Goal: Task Accomplishment & Management: Complete application form

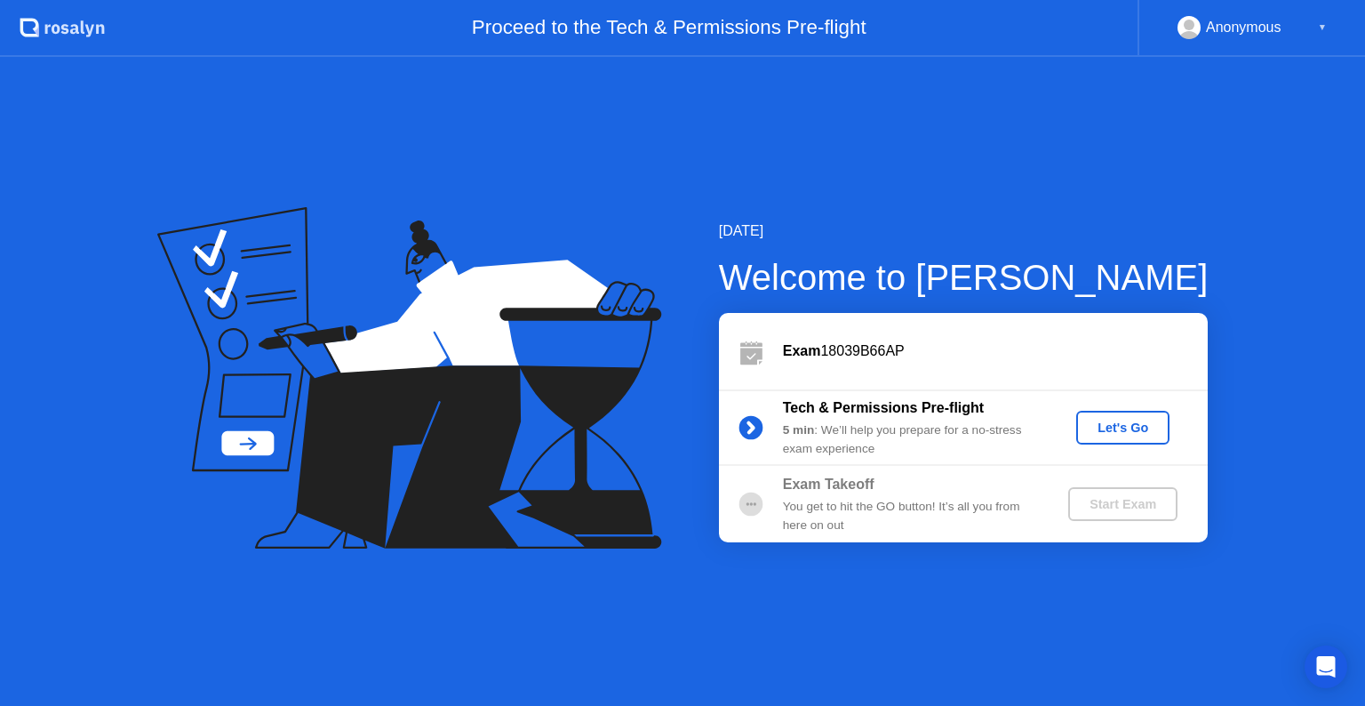
click at [1127, 421] on div "Let's Go" at bounding box center [1123, 427] width 79 height 14
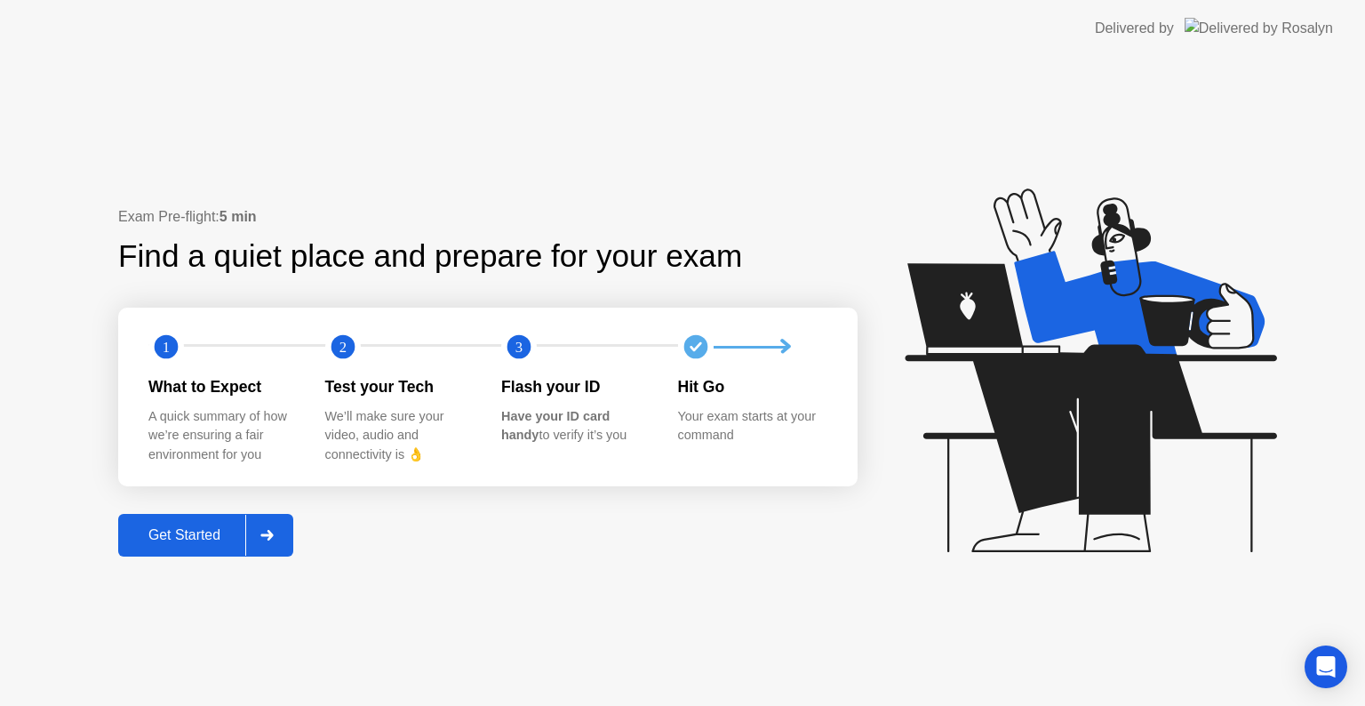
click at [213, 537] on div "Get Started" at bounding box center [185, 535] width 122 height 16
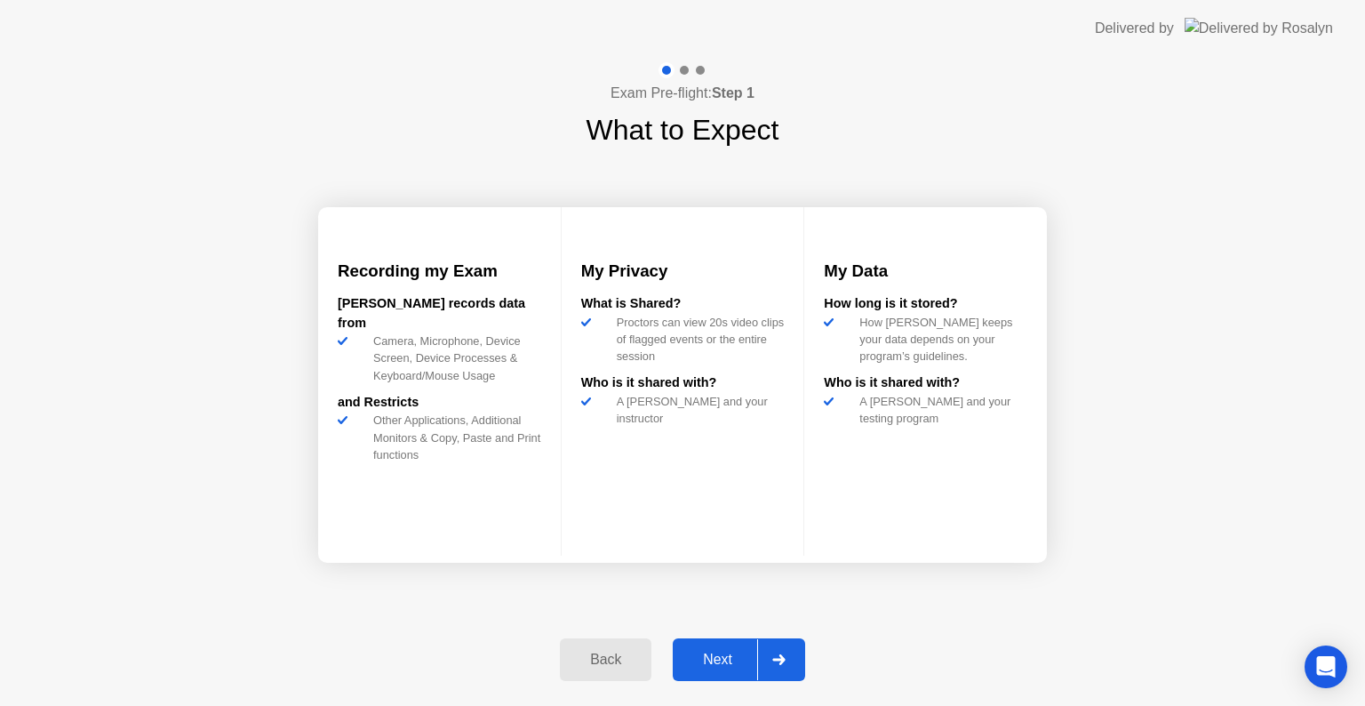
click at [726, 667] on div "Next" at bounding box center [717, 660] width 79 height 16
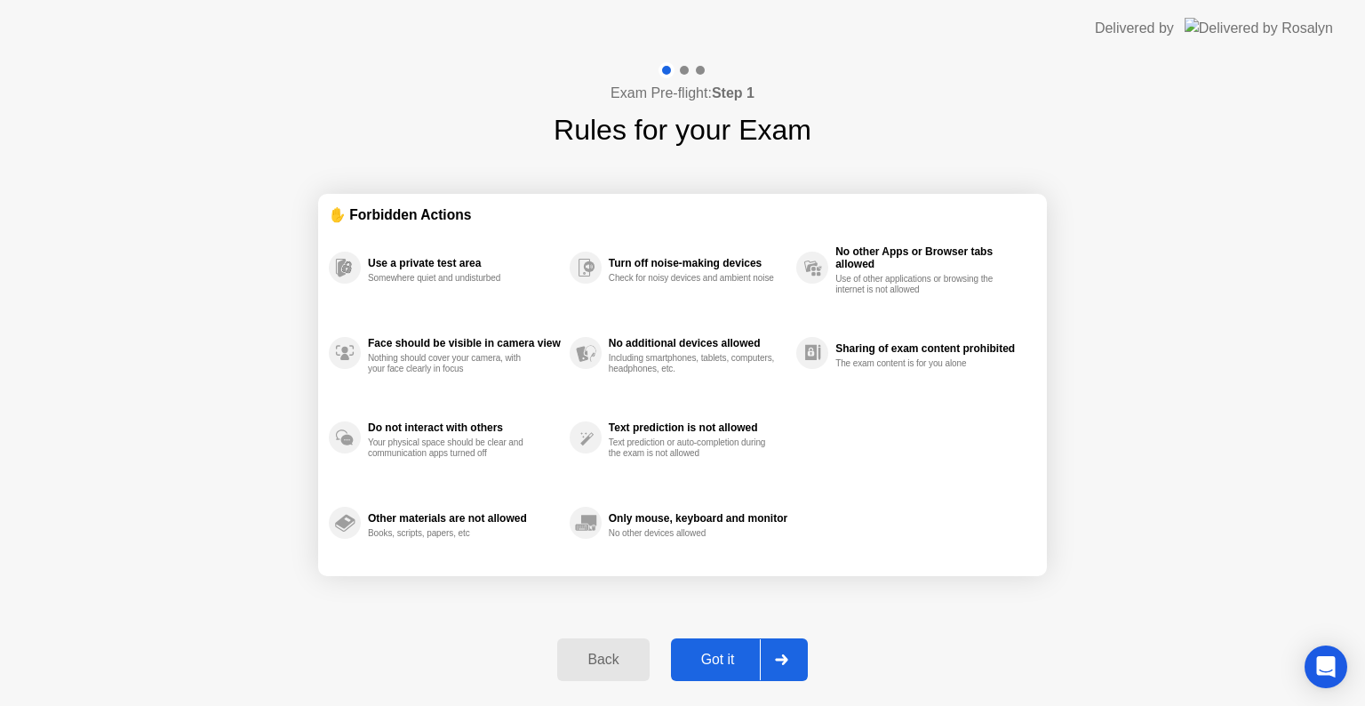
click at [724, 659] on div "Got it" at bounding box center [718, 660] width 84 height 16
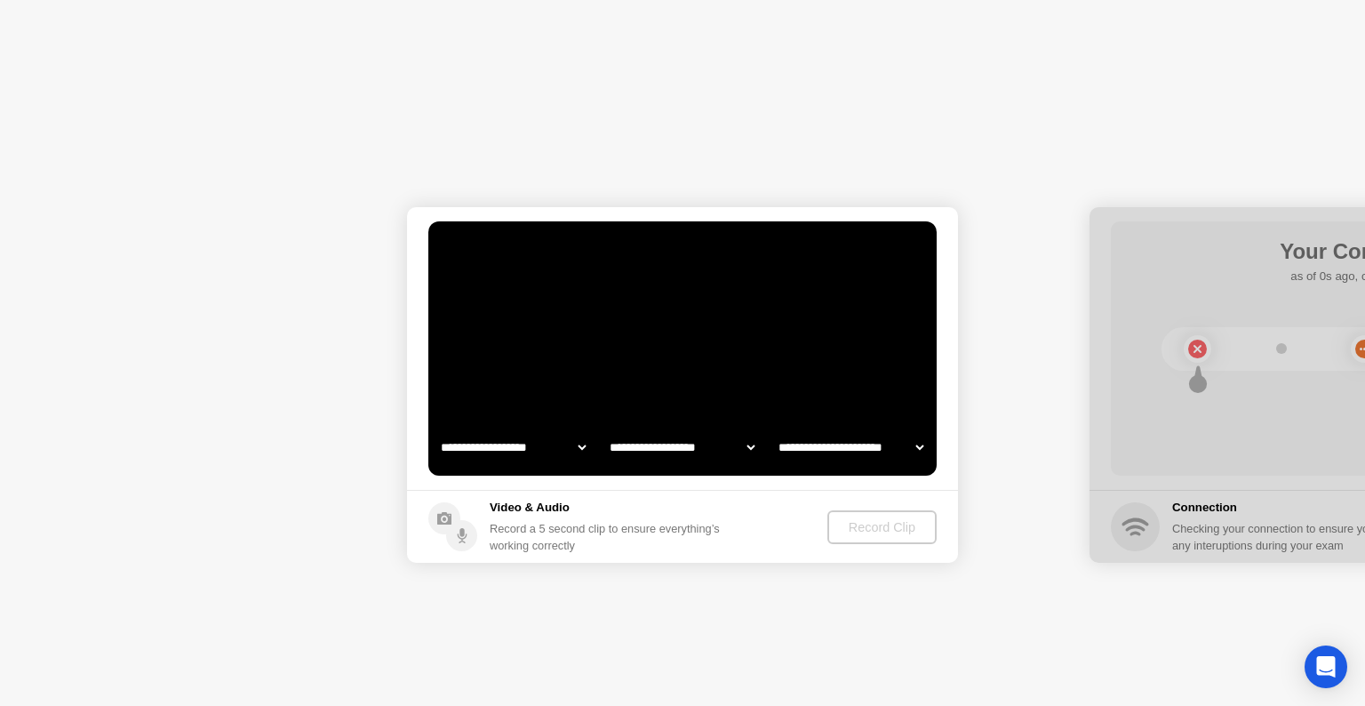
select select "**********"
select select "*******"
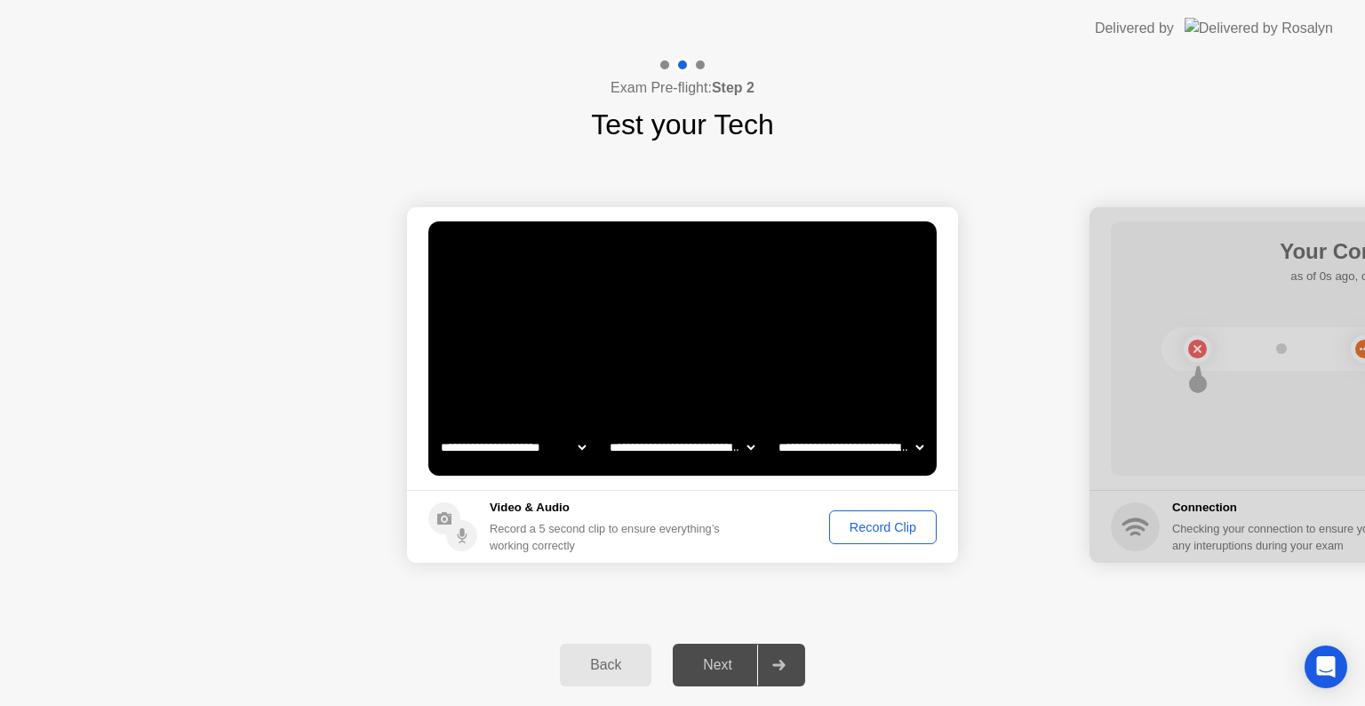
click at [877, 524] on div "Record Clip" at bounding box center [883, 527] width 95 height 14
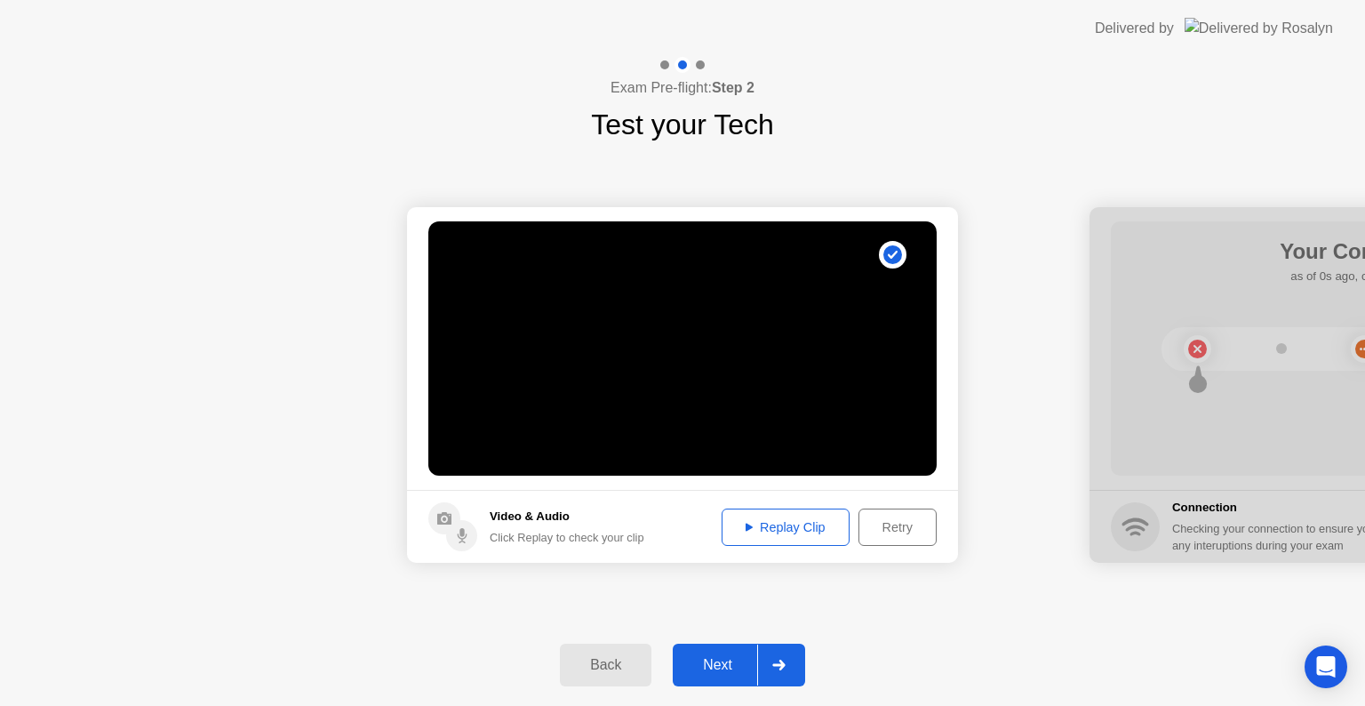
click at [718, 657] on div "Next" at bounding box center [717, 665] width 79 height 16
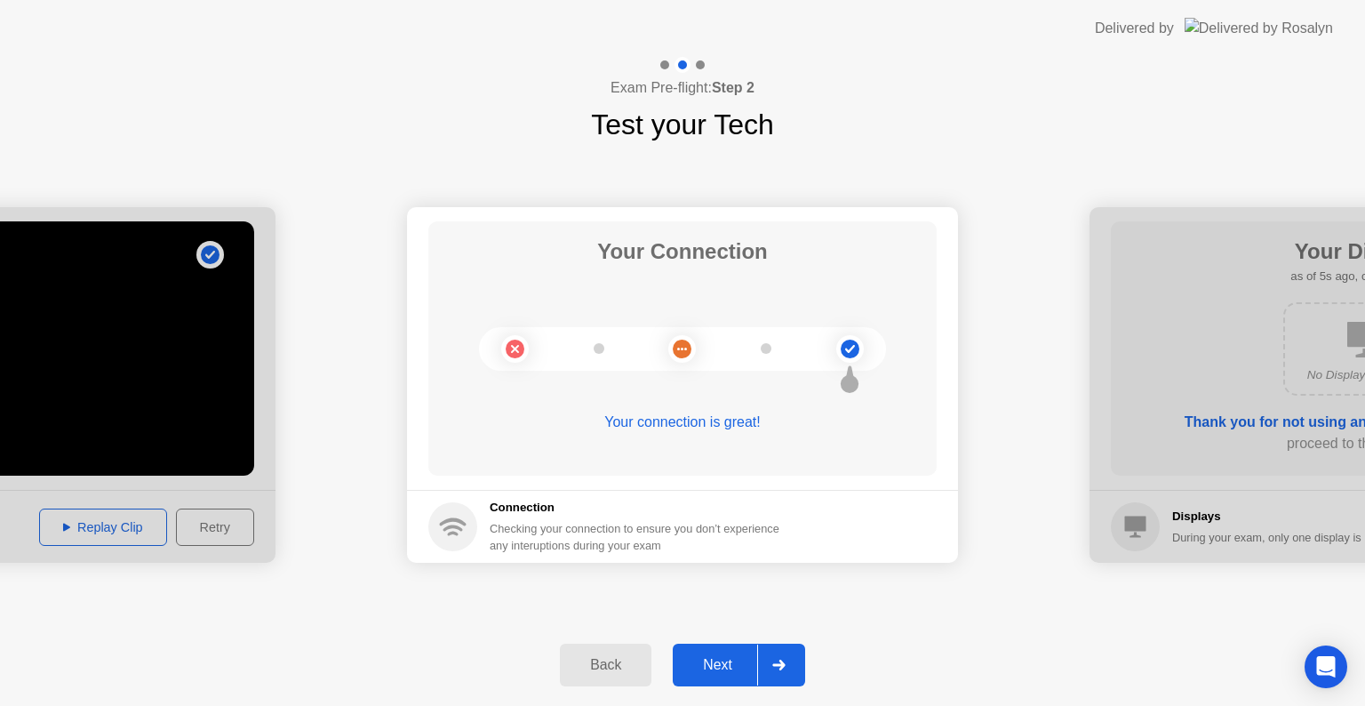
click at [700, 663] on div "Next" at bounding box center [717, 665] width 79 height 16
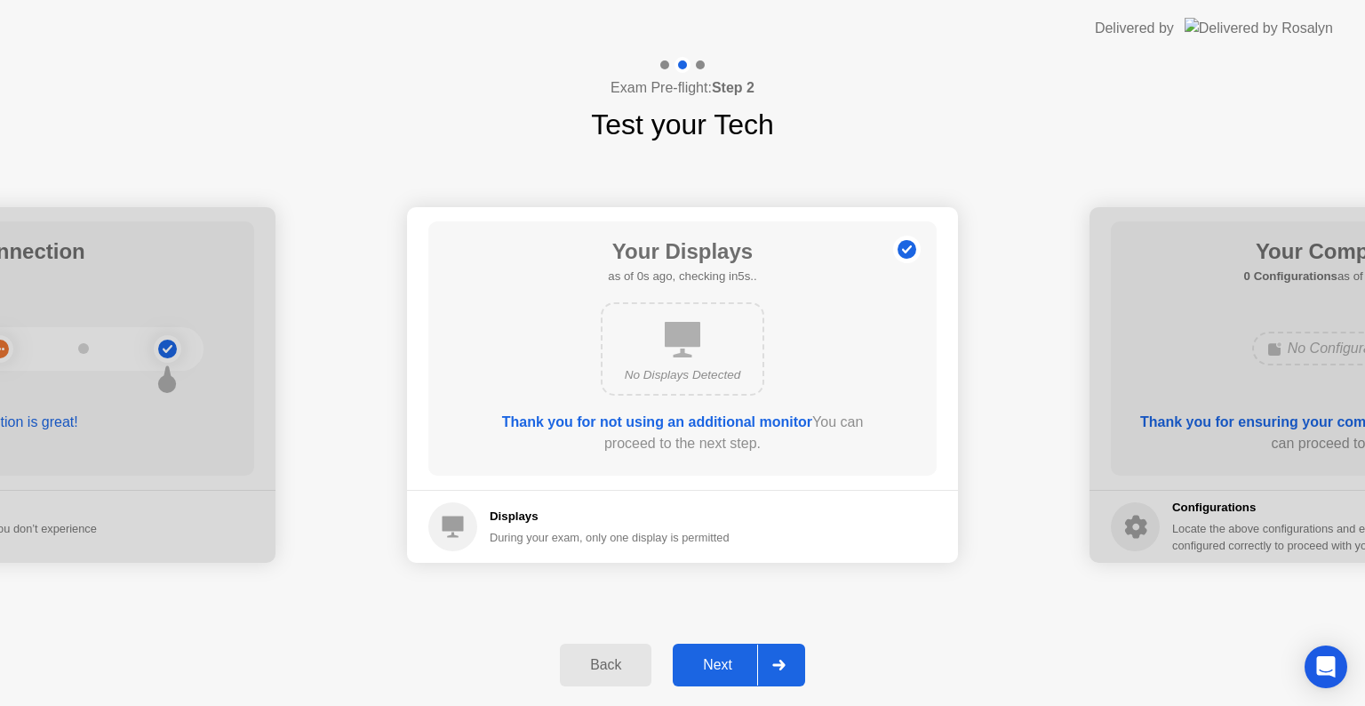
click at [700, 663] on div "Next" at bounding box center [717, 665] width 79 height 16
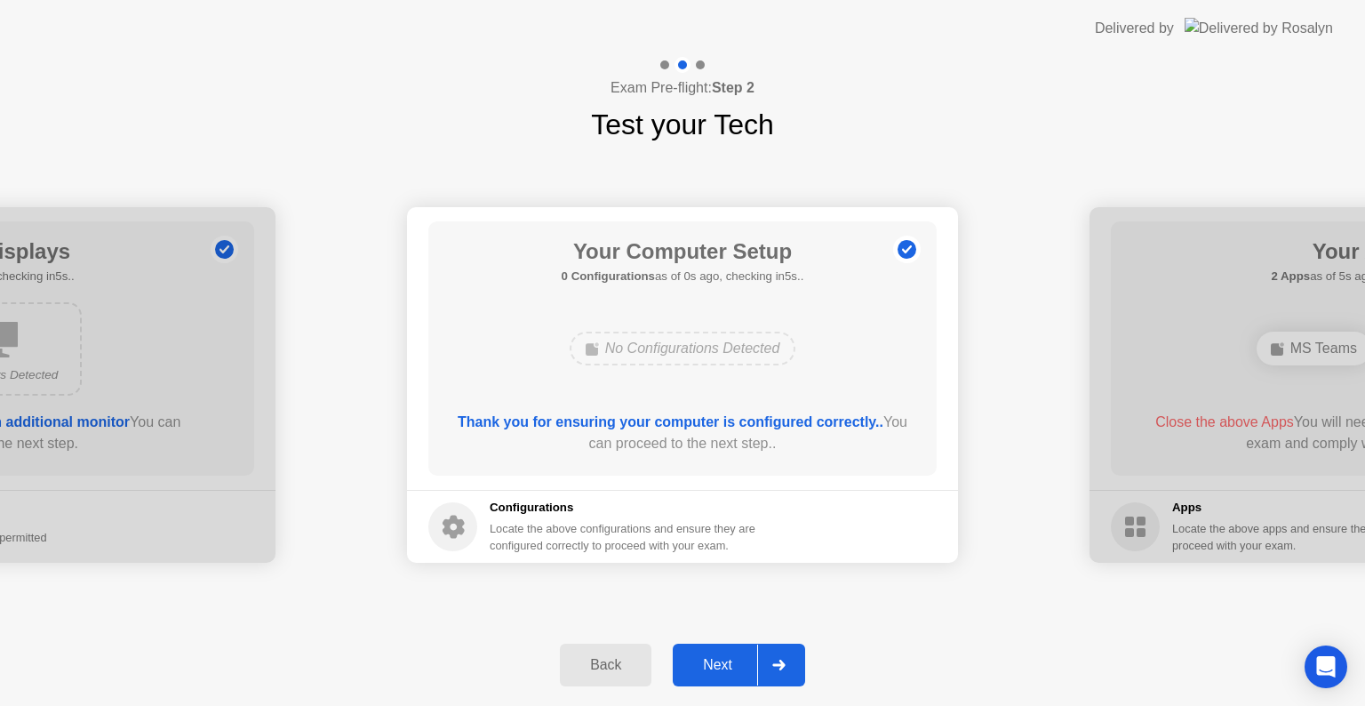
click at [700, 663] on div "Next" at bounding box center [717, 665] width 79 height 16
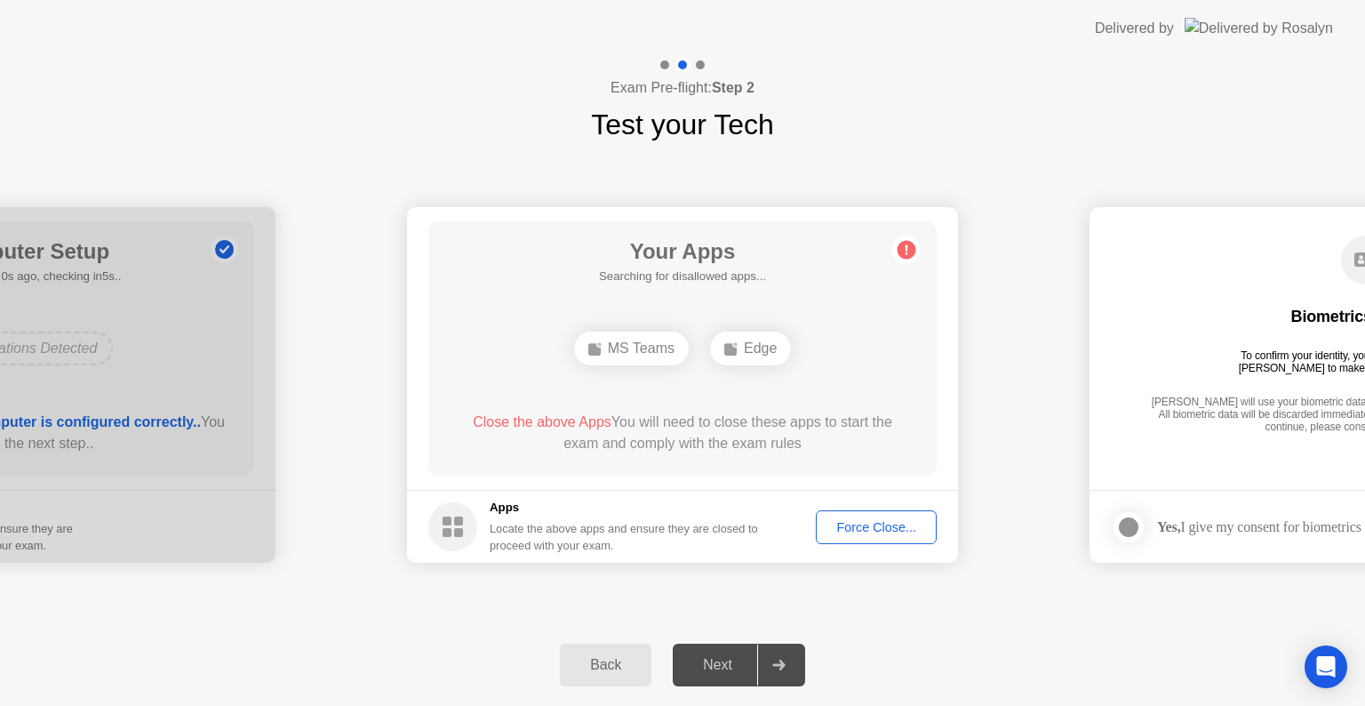
click at [848, 533] on div "Force Close..." at bounding box center [876, 527] width 108 height 14
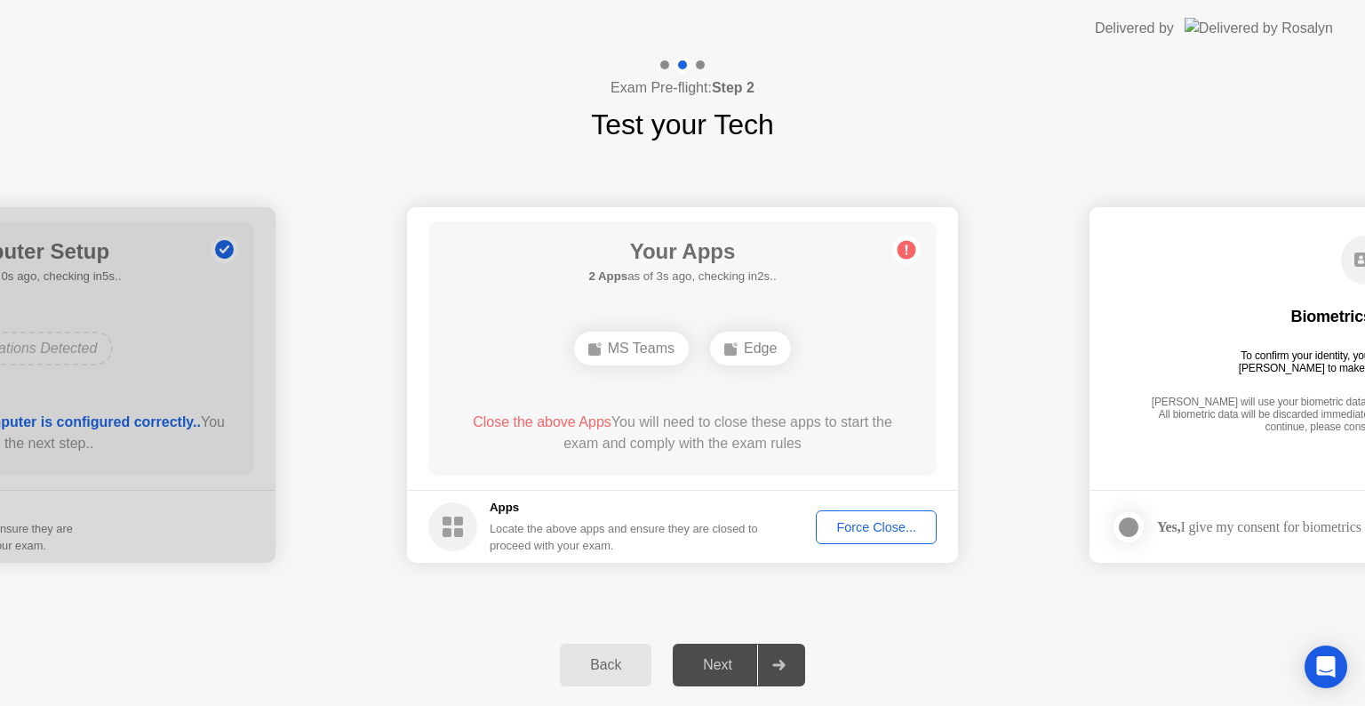
click at [848, 534] on div "Force Close..." at bounding box center [876, 527] width 108 height 14
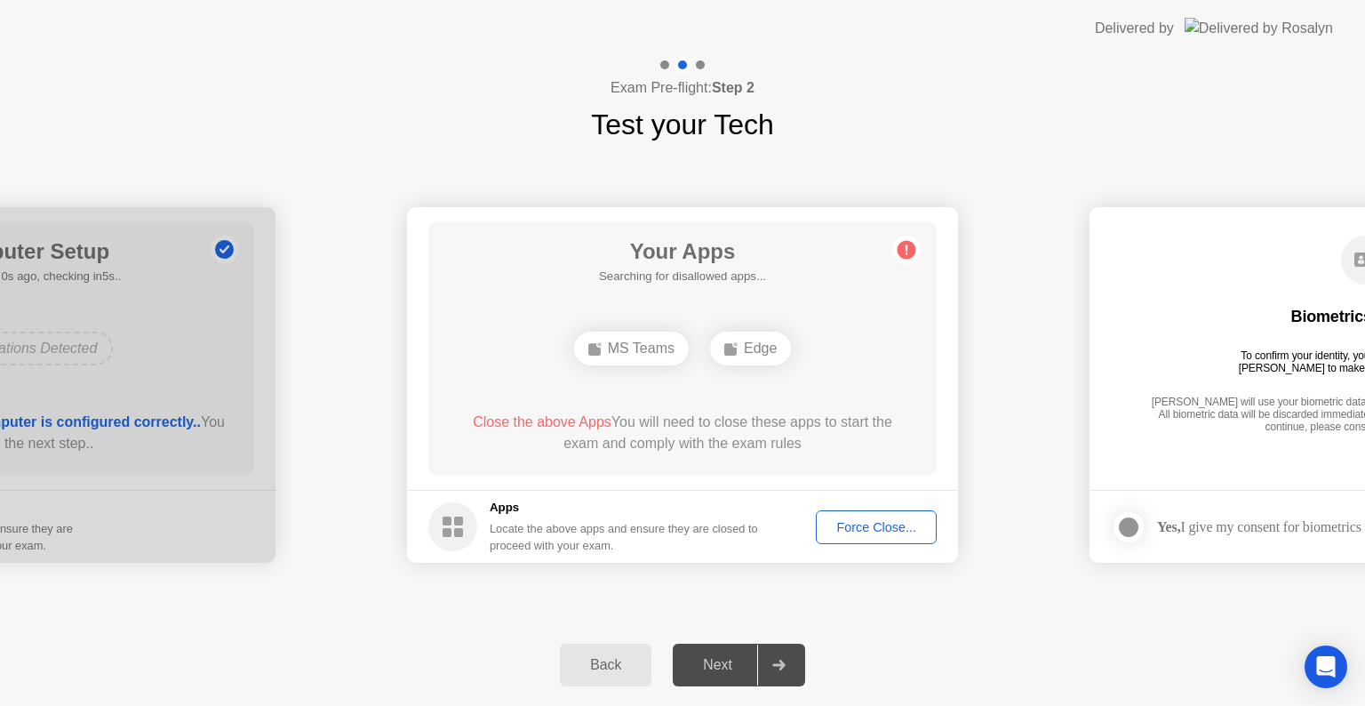
click at [858, 523] on div "Force Close..." at bounding box center [876, 527] width 108 height 14
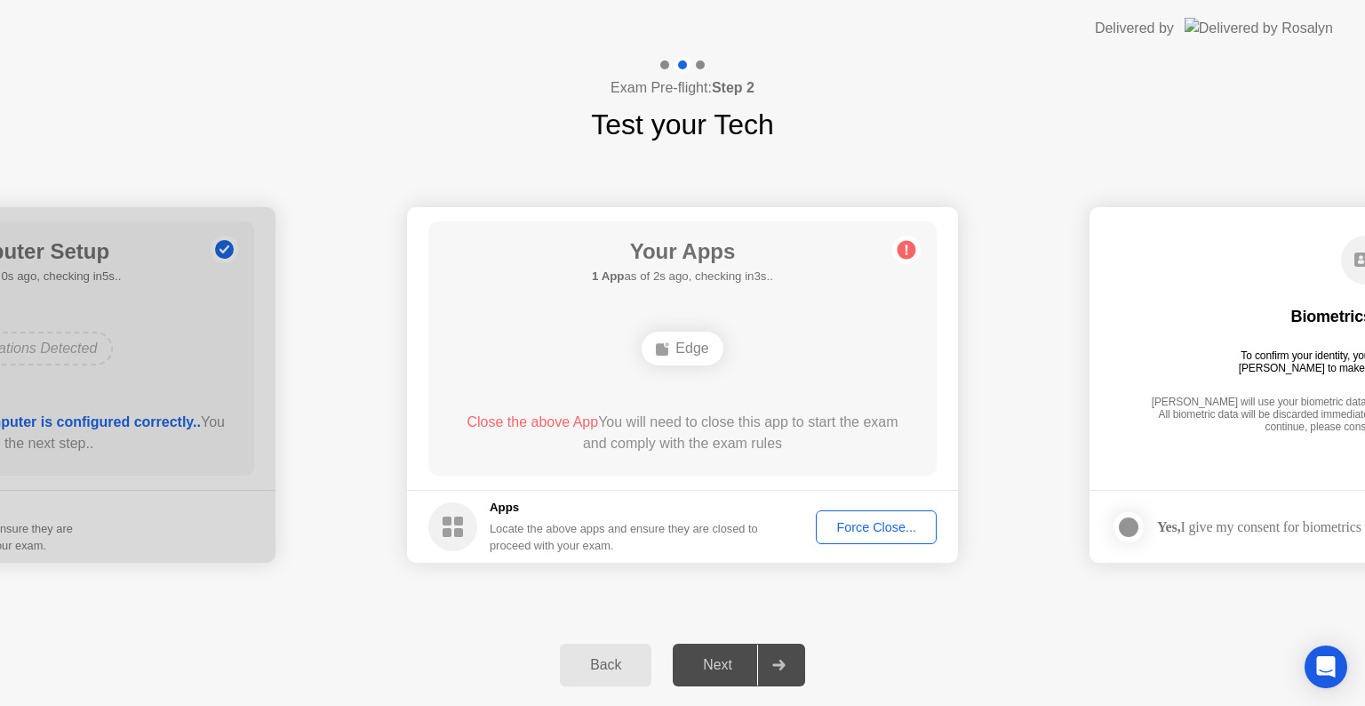
click at [907, 522] on div "Force Close..." at bounding box center [876, 527] width 108 height 14
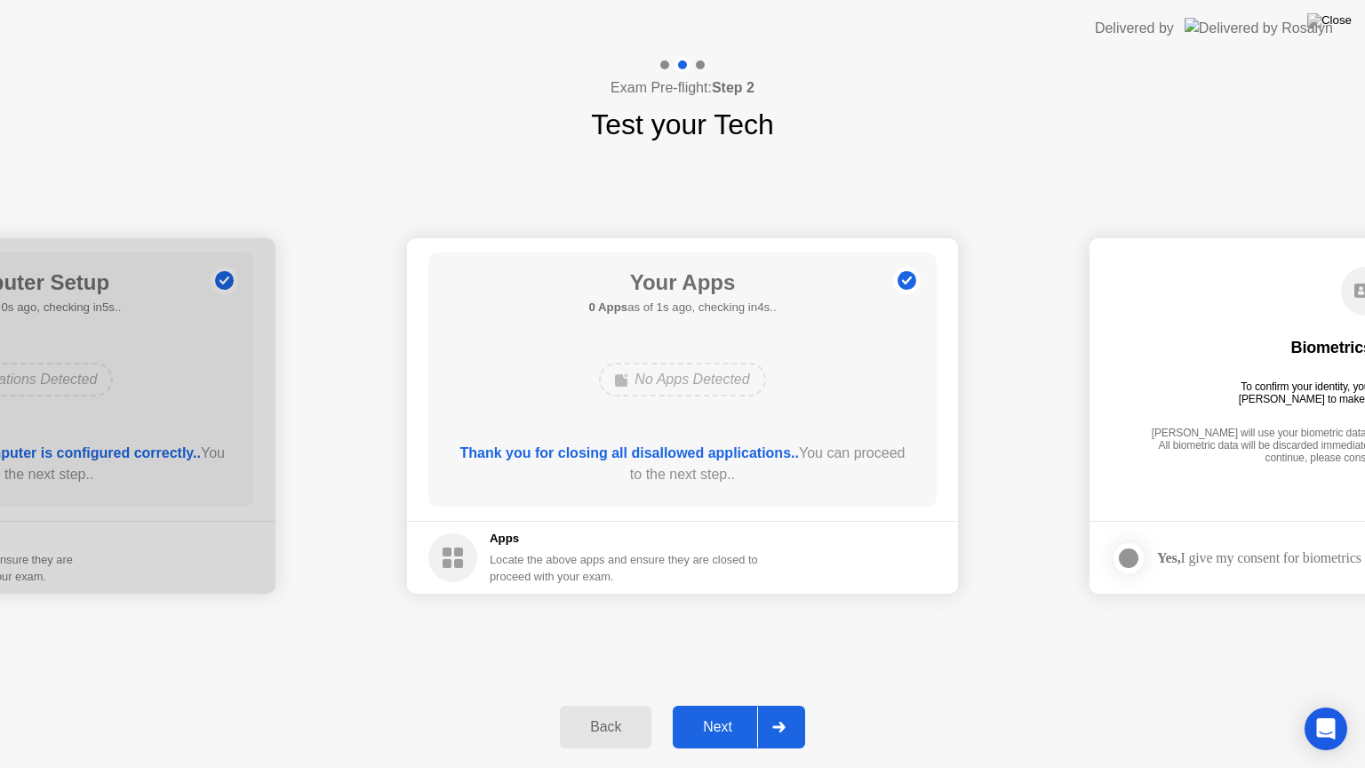
click at [718, 705] on div "Next" at bounding box center [717, 727] width 79 height 16
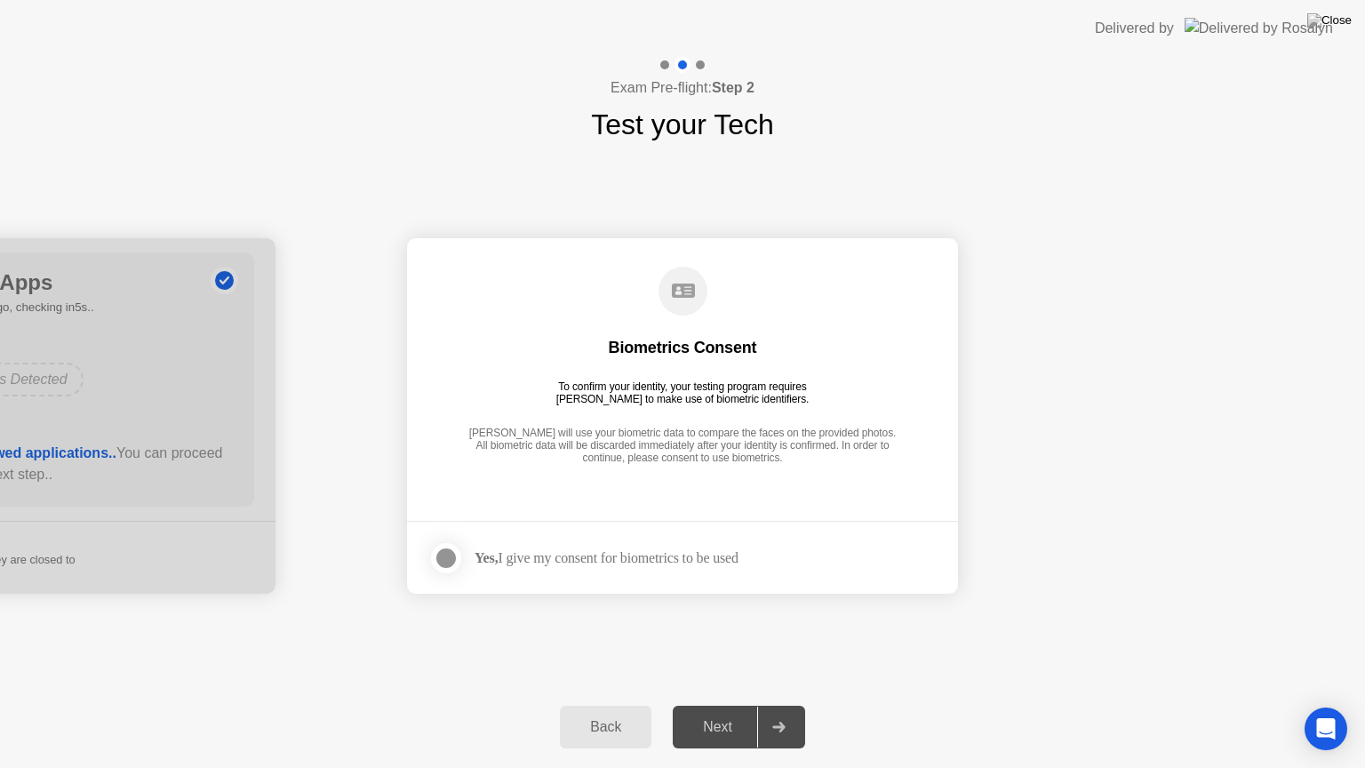
click at [446, 562] on div at bounding box center [446, 558] width 21 height 21
click at [691, 705] on div "Next" at bounding box center [717, 727] width 79 height 16
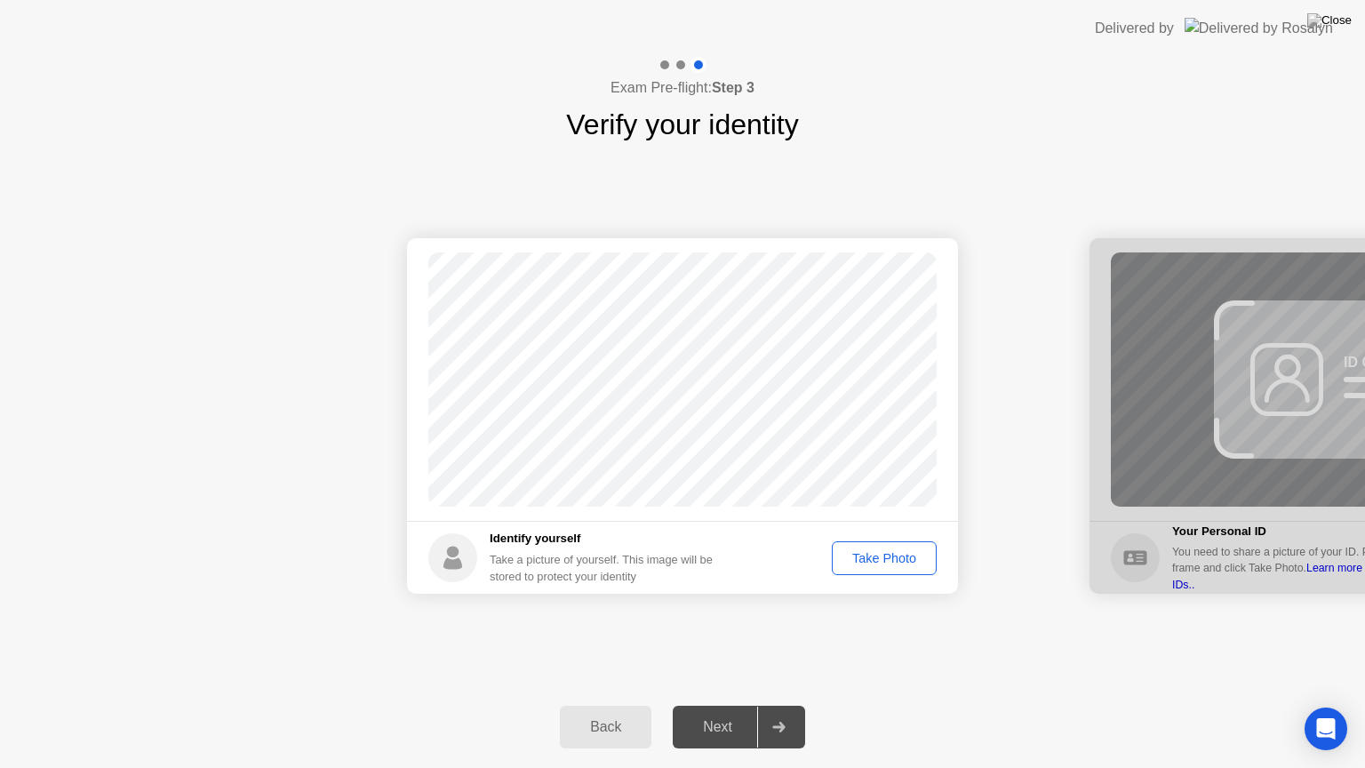
click at [875, 553] on div "Take Photo" at bounding box center [884, 558] width 92 height 14
click at [716, 705] on div "Next" at bounding box center [717, 727] width 79 height 16
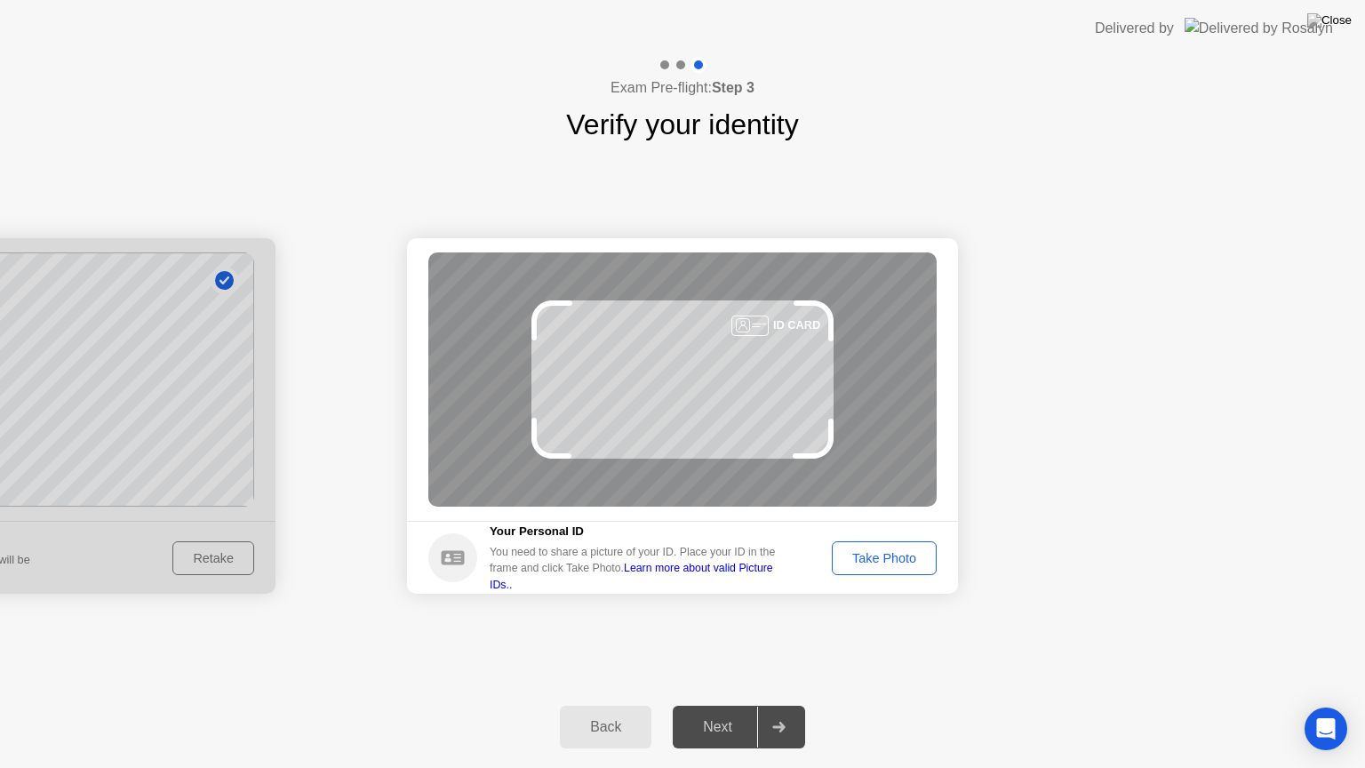
click at [882, 558] on div "Take Photo" at bounding box center [884, 558] width 92 height 14
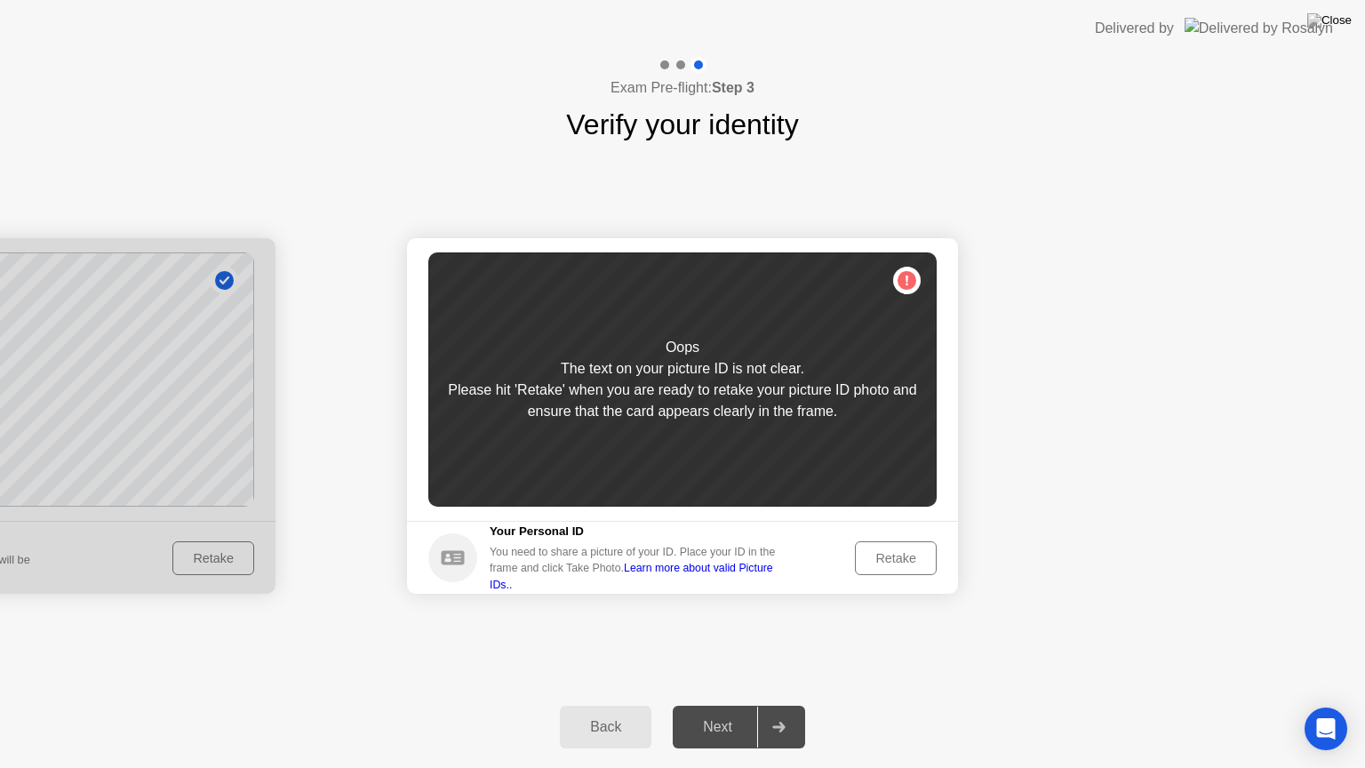
click at [876, 551] on div "Retake" at bounding box center [895, 558] width 69 height 14
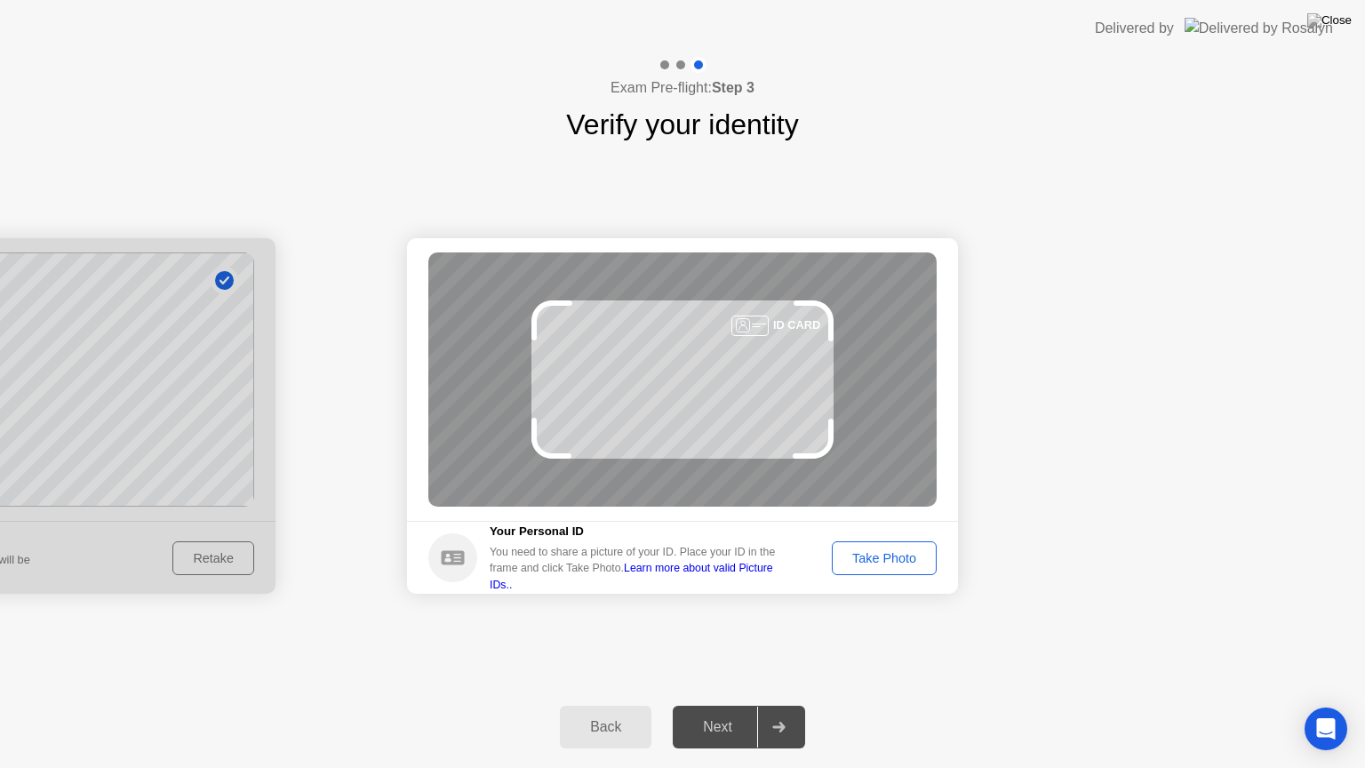
click at [876, 551] on div "Take Photo" at bounding box center [884, 558] width 92 height 14
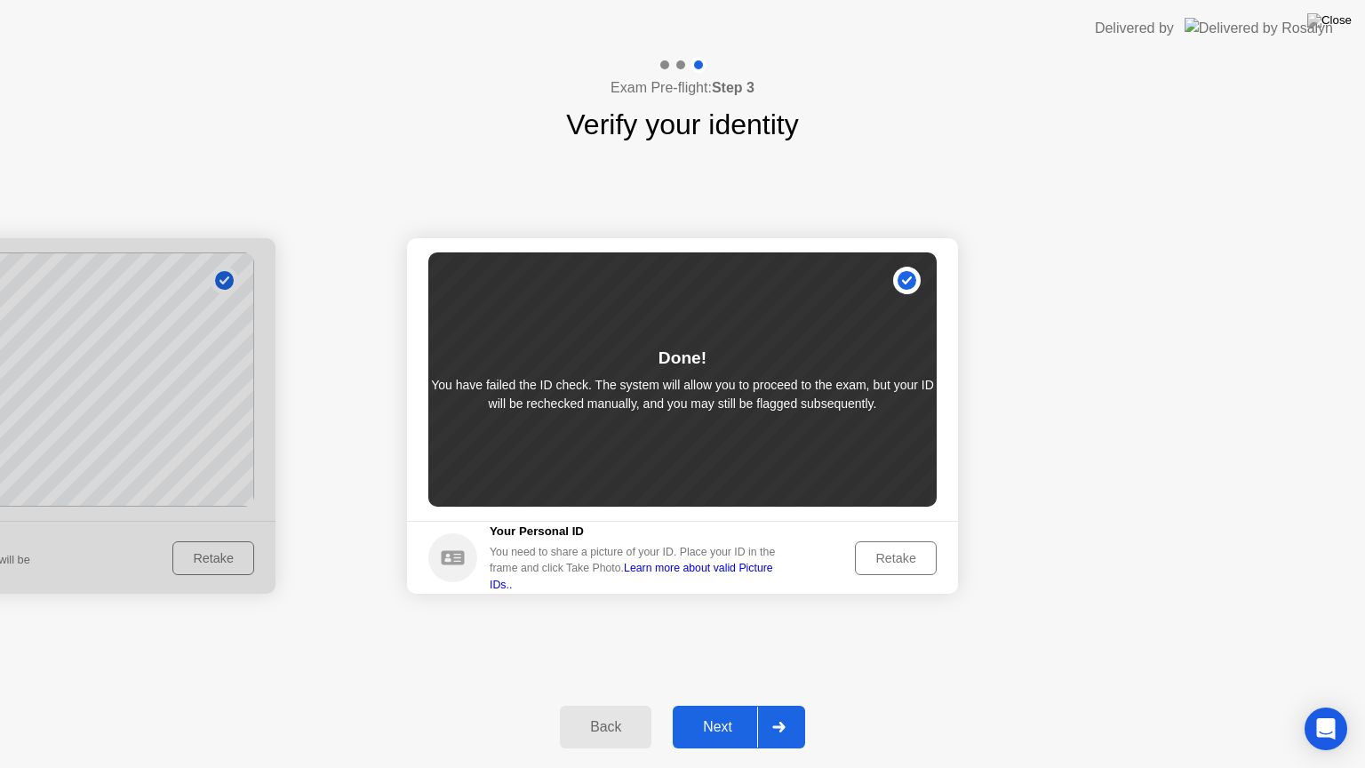
click at [716, 705] on div "Next" at bounding box center [717, 727] width 79 height 16
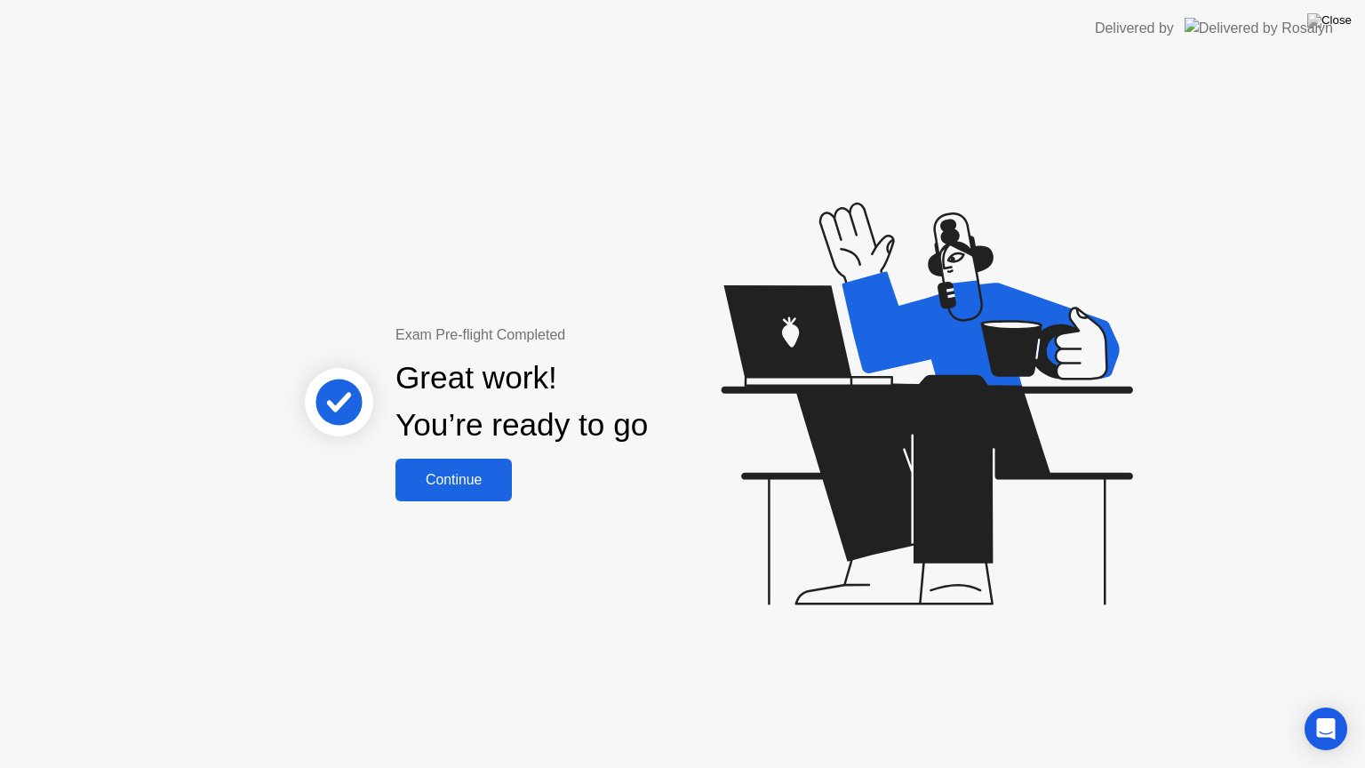
click at [471, 494] on button "Continue" at bounding box center [454, 480] width 116 height 43
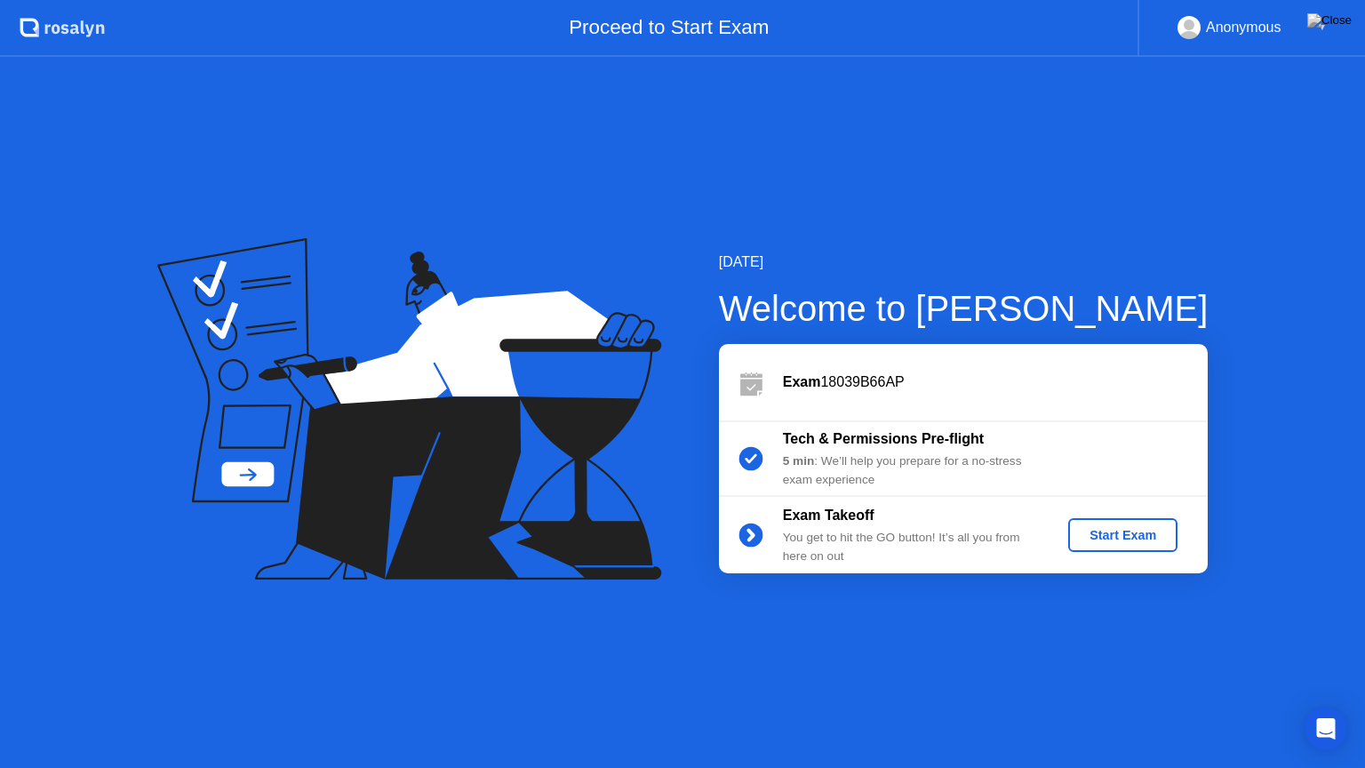
click at [1101, 542] on div "Start Exam" at bounding box center [1123, 535] width 95 height 14
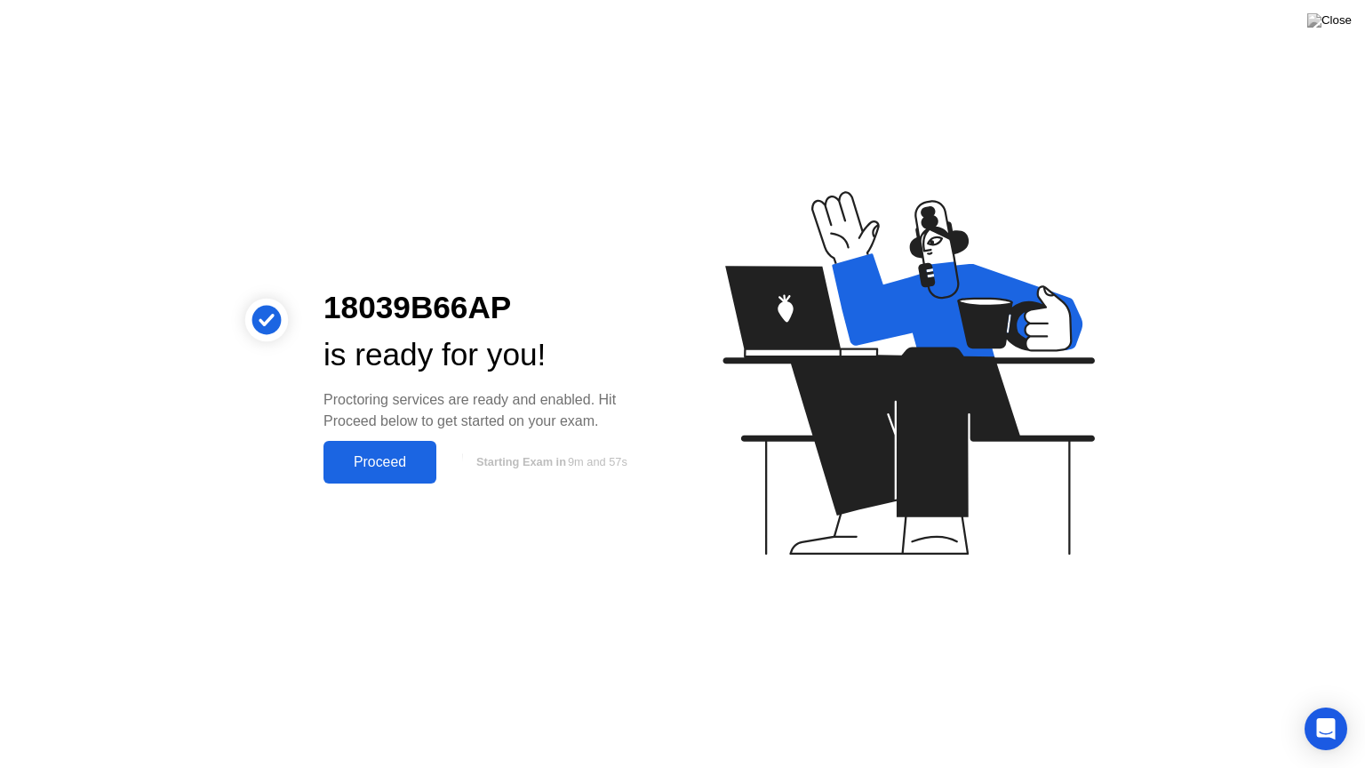
click at [394, 461] on div "Proceed" at bounding box center [380, 462] width 102 height 16
